Goal: Task Accomplishment & Management: Manage account settings

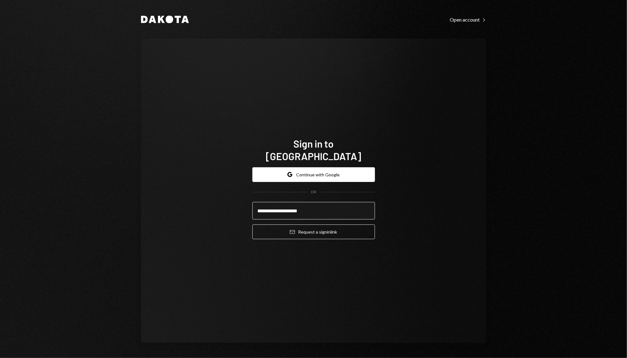
type input "**********"
click at [252, 225] on button "Email Request a sign in link" at bounding box center [313, 232] width 123 height 15
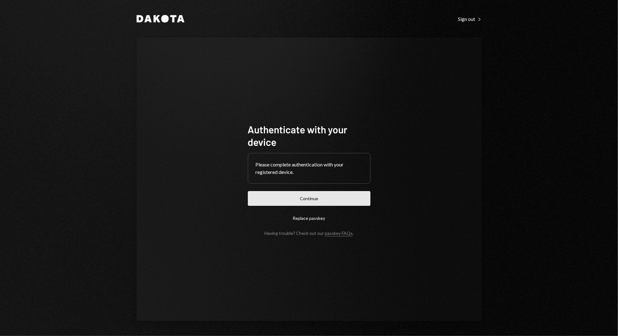
click at [284, 198] on button "Continue" at bounding box center [309, 198] width 123 height 15
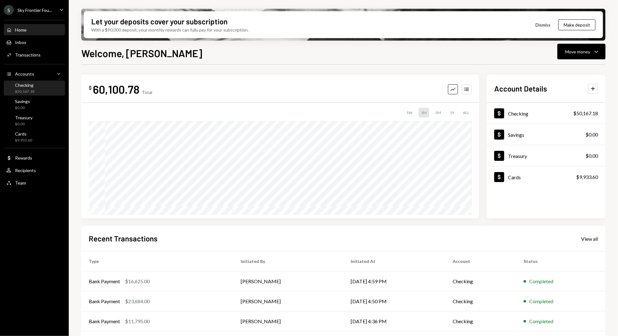
click at [32, 88] on div "Checking $50,167.18" at bounding box center [24, 89] width 19 height 12
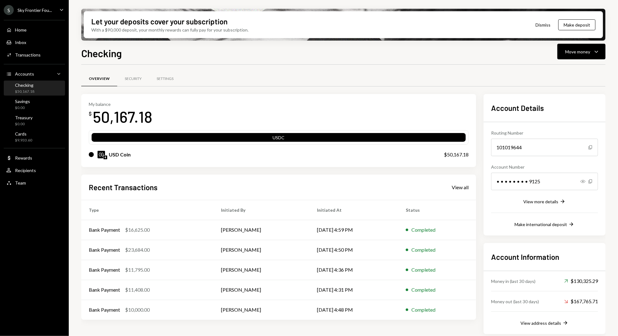
scroll to position [3, 0]
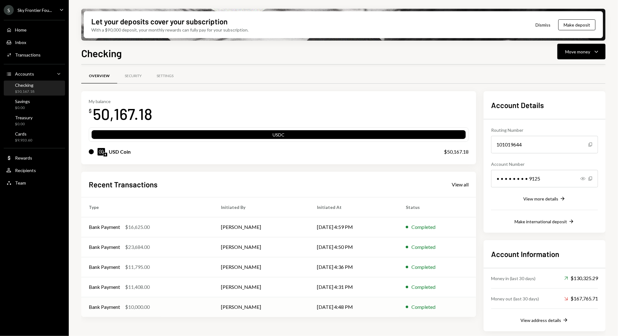
click at [147, 306] on div "$10,000.00" at bounding box center [137, 308] width 25 height 8
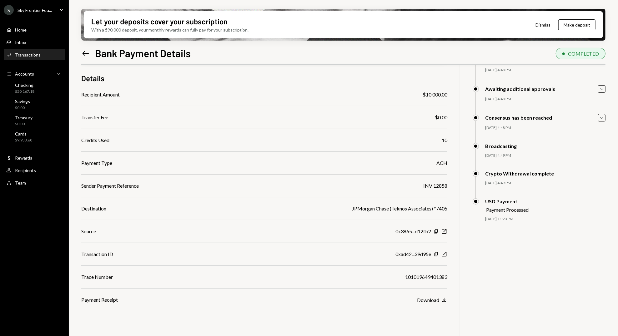
scroll to position [50, 0]
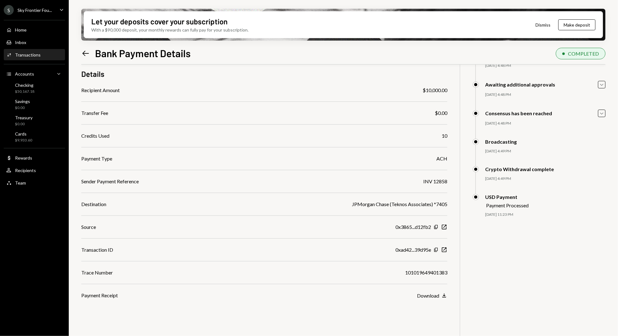
click at [80, 53] on div "Let your deposits cover your subscription With a $90,000 deposit, your monthly …" at bounding box center [343, 168] width 549 height 336
click at [82, 51] on icon "Left Arrow" at bounding box center [85, 53] width 9 height 9
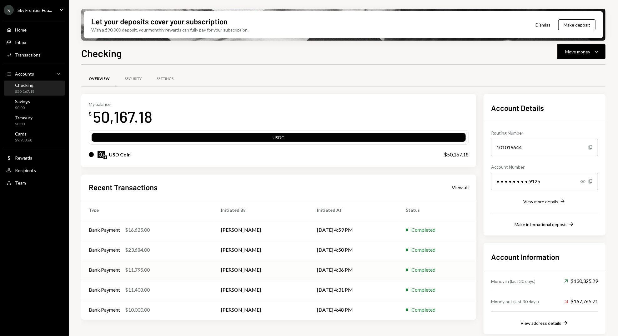
scroll to position [3, 0]
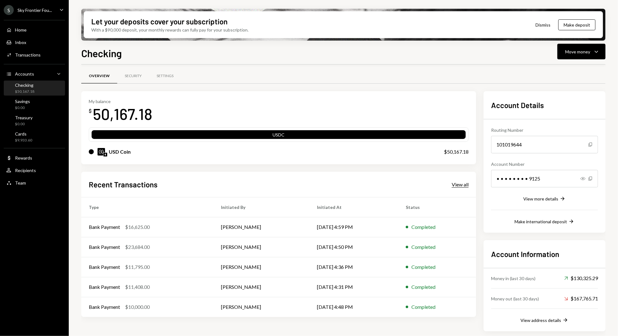
click at [463, 187] on div "View all" at bounding box center [460, 185] width 17 height 6
